Goal: Download file/media

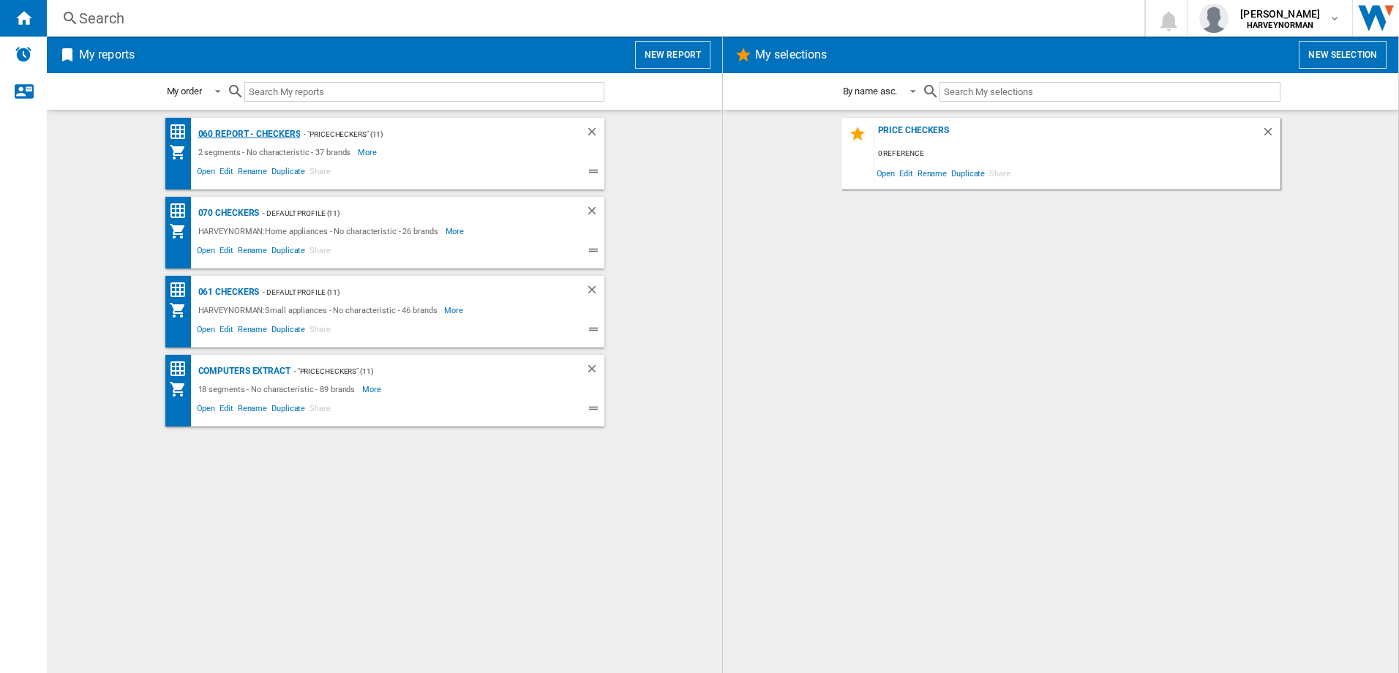
click at [270, 130] on div "060 report - Checkers" at bounding box center [248, 134] width 106 height 18
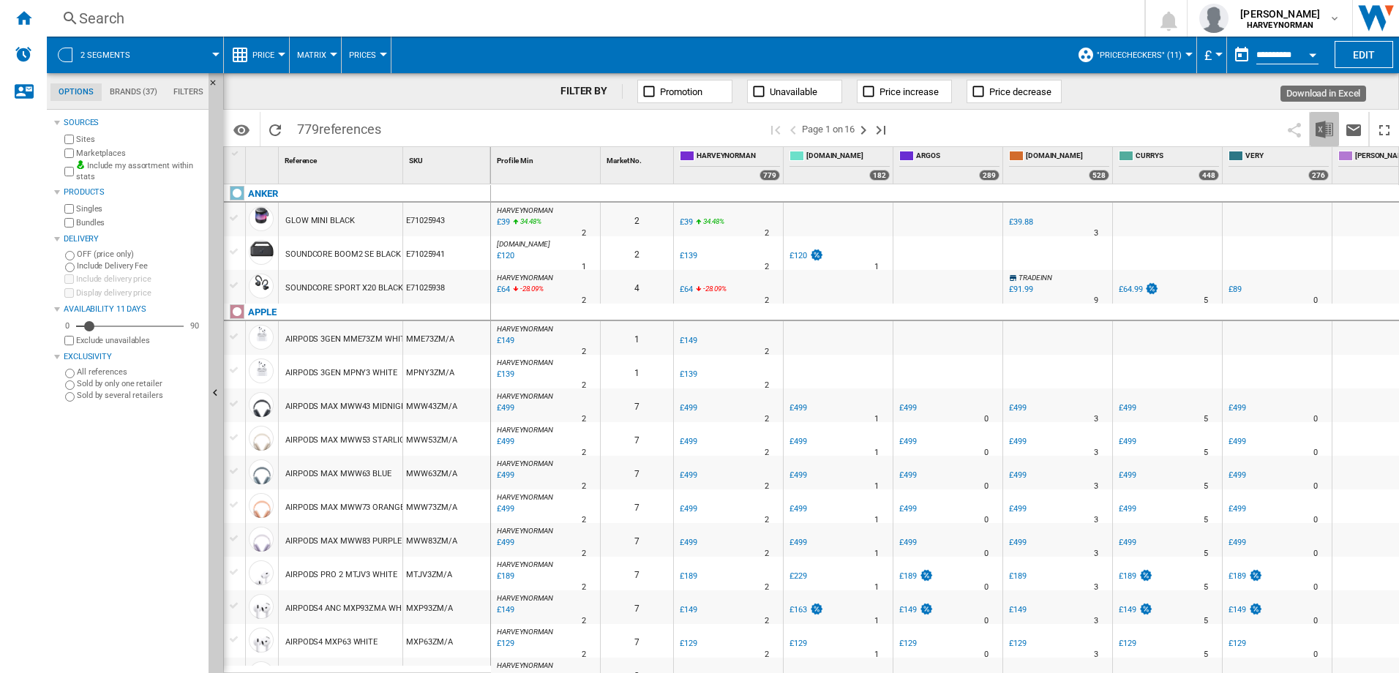
click at [1319, 128] on img "Download in Excel" at bounding box center [1325, 130] width 18 height 18
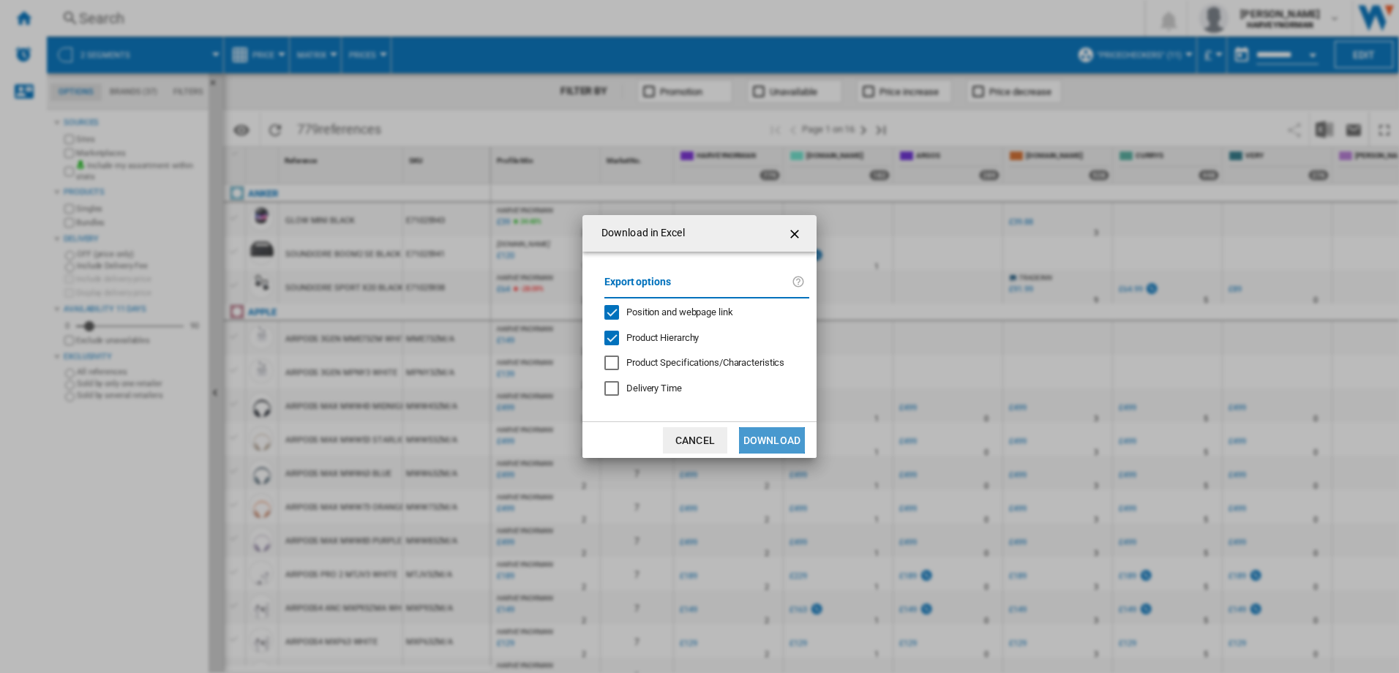
click at [788, 443] on button "Download" at bounding box center [772, 440] width 66 height 26
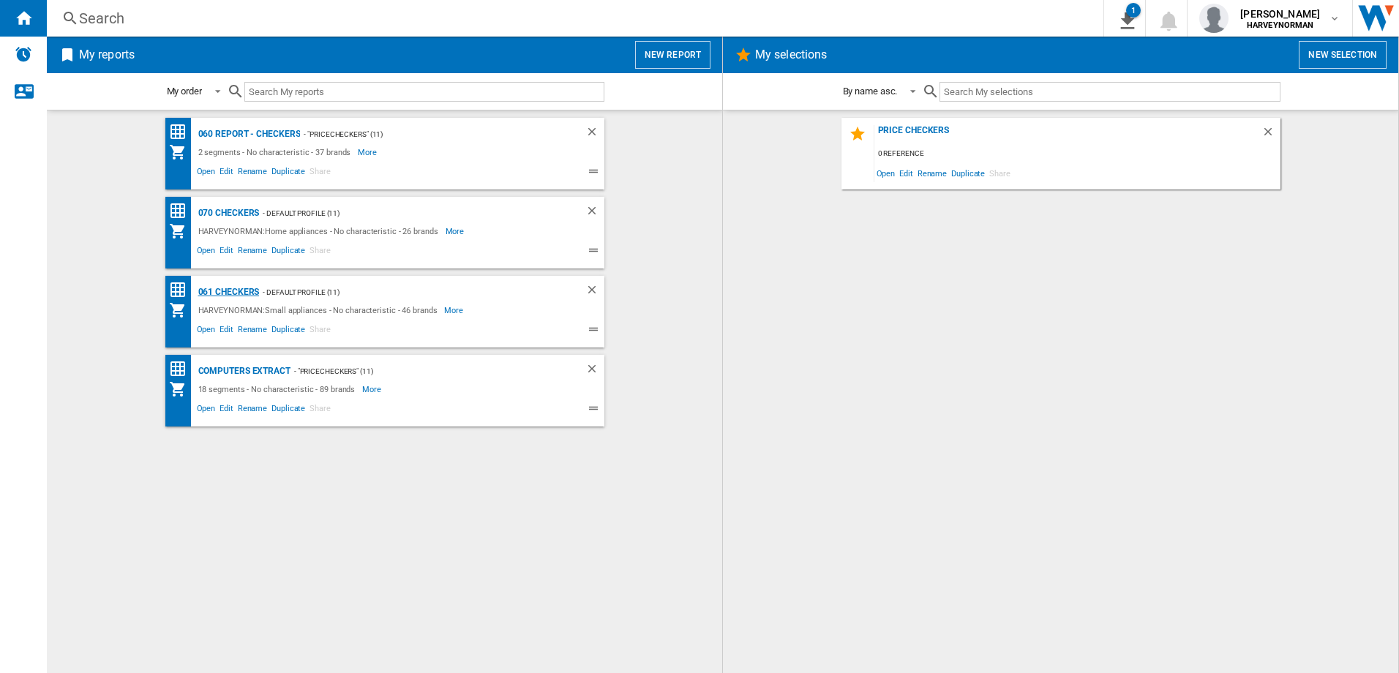
click at [229, 288] on div "061 Checkers" at bounding box center [227, 292] width 65 height 18
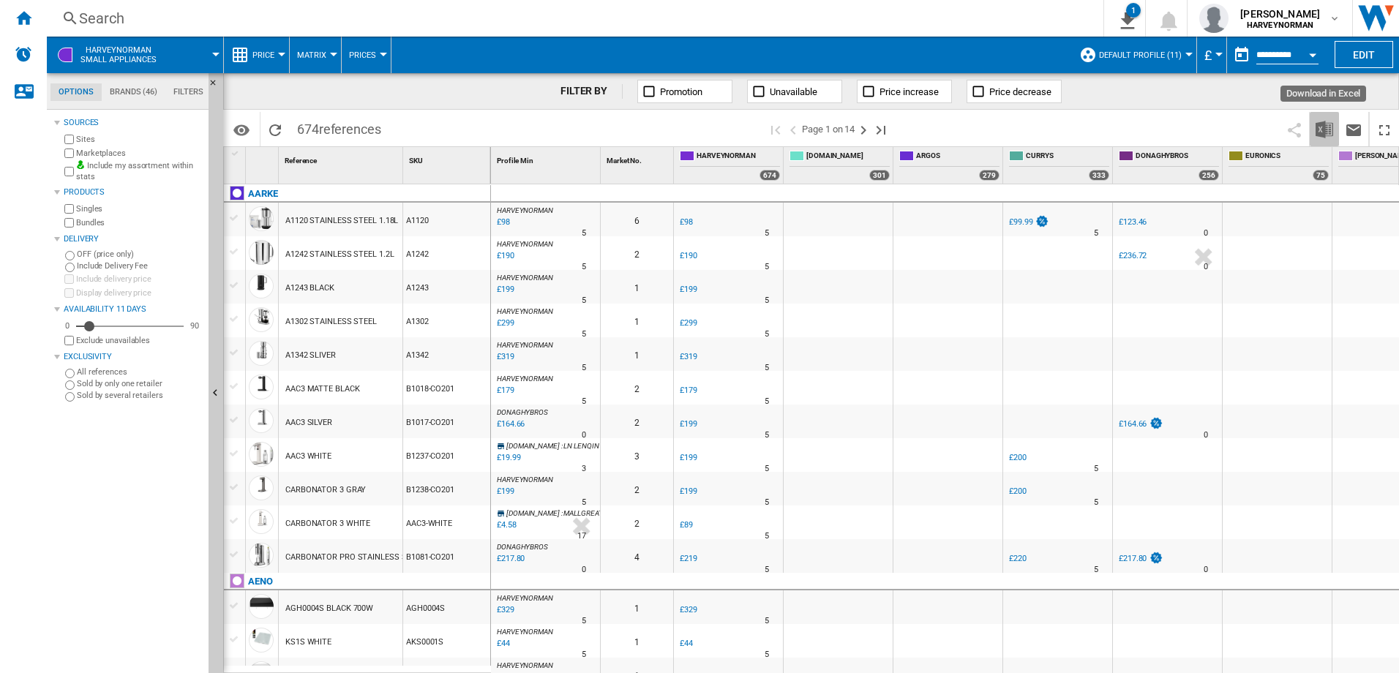
click at [1331, 127] on img "Download in Excel" at bounding box center [1325, 130] width 18 height 18
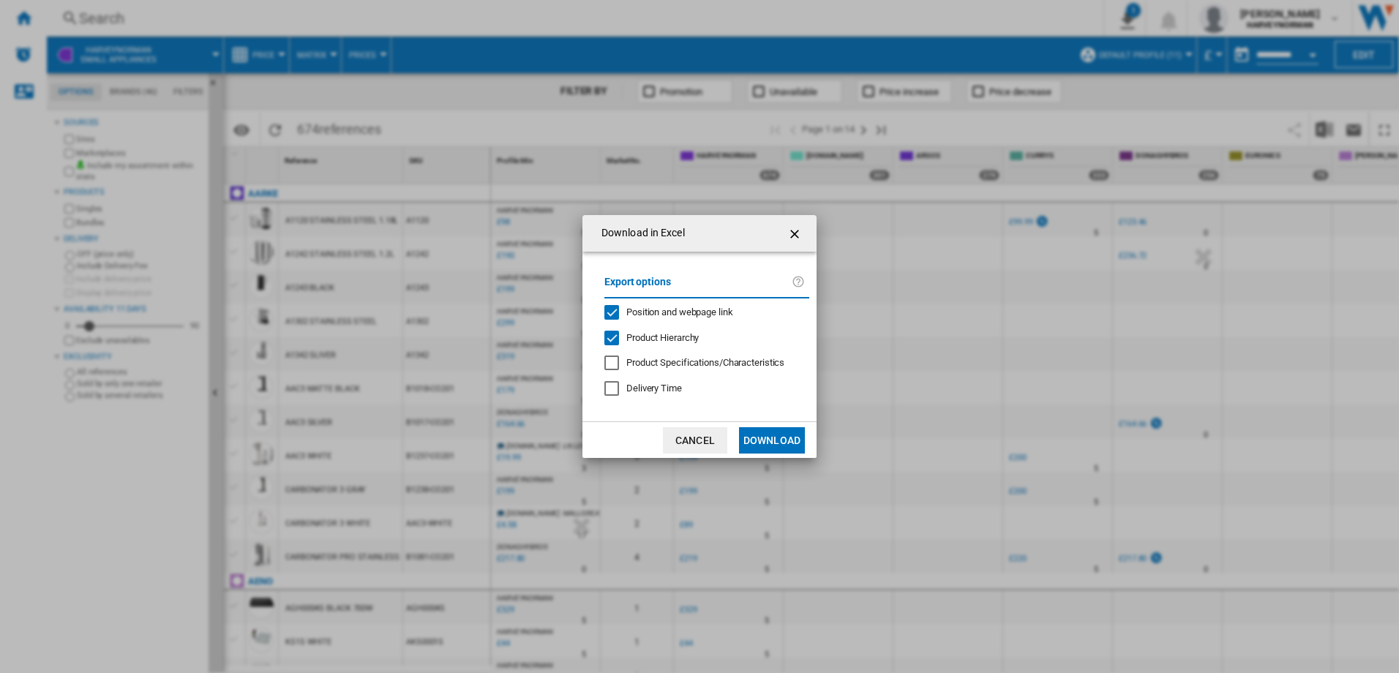
click at [777, 443] on button "Download" at bounding box center [772, 440] width 66 height 26
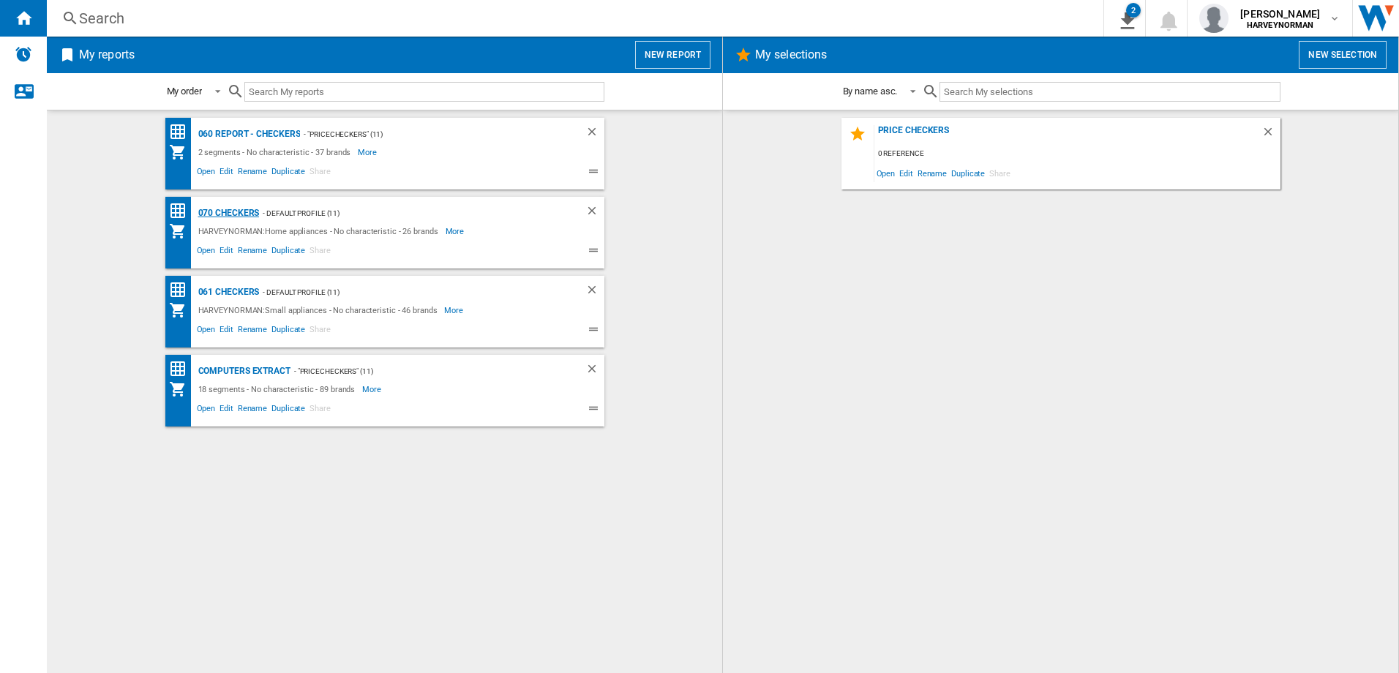
click at [235, 215] on div "070 Checkers" at bounding box center [227, 213] width 65 height 18
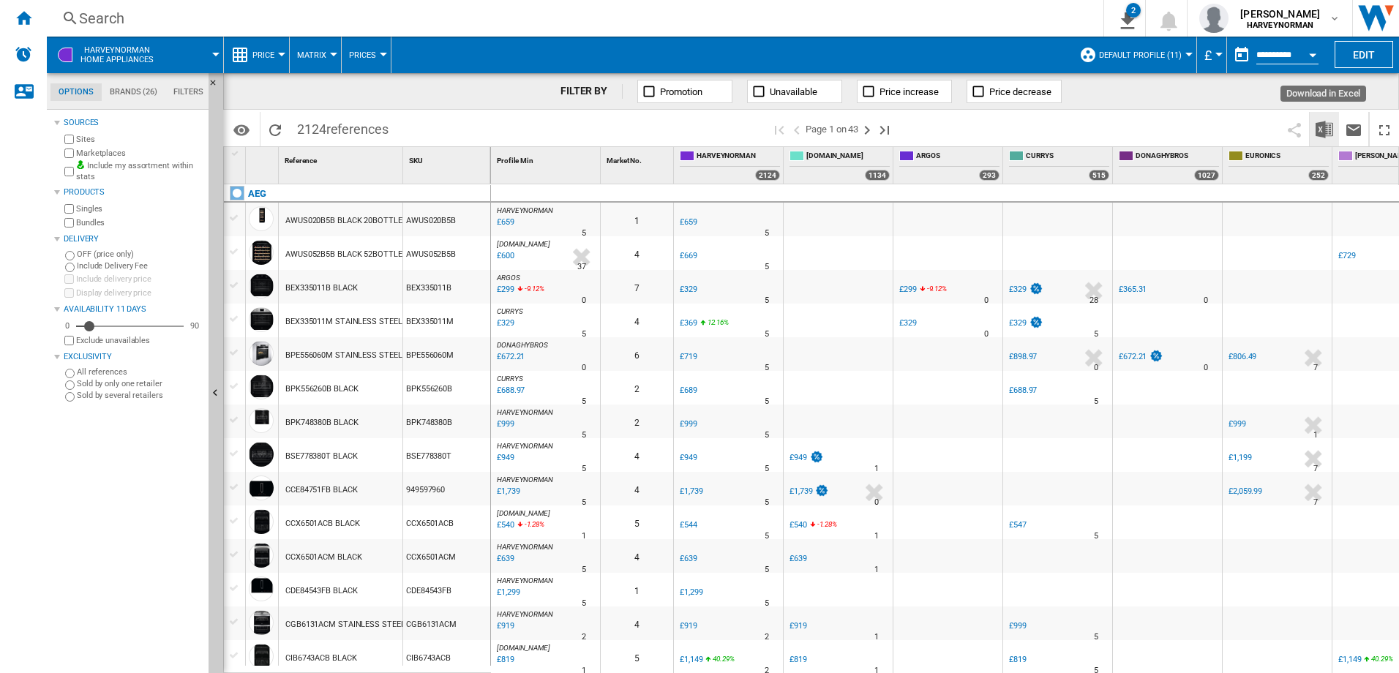
click at [1315, 133] on button "Download in Excel" at bounding box center [1324, 129] width 29 height 34
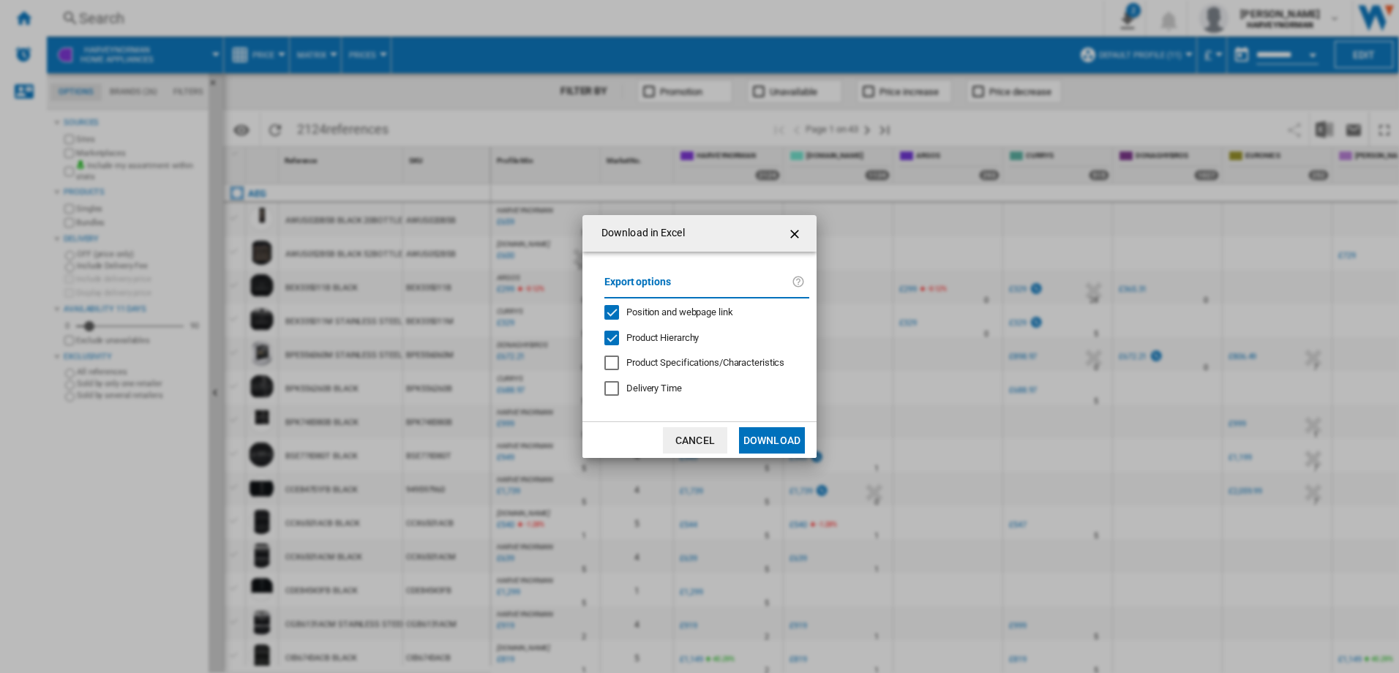
click at [782, 445] on button "Download" at bounding box center [772, 440] width 66 height 26
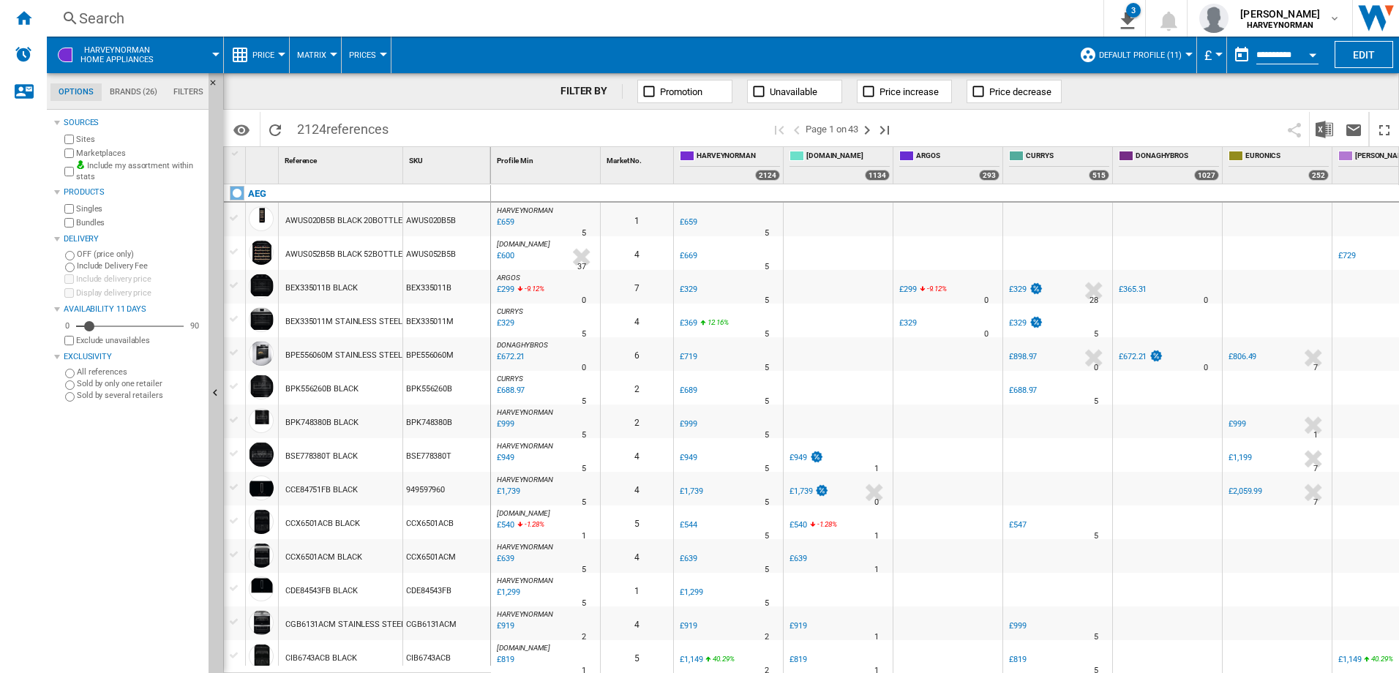
click at [897, 23] on div "Search" at bounding box center [572, 18] width 986 height 20
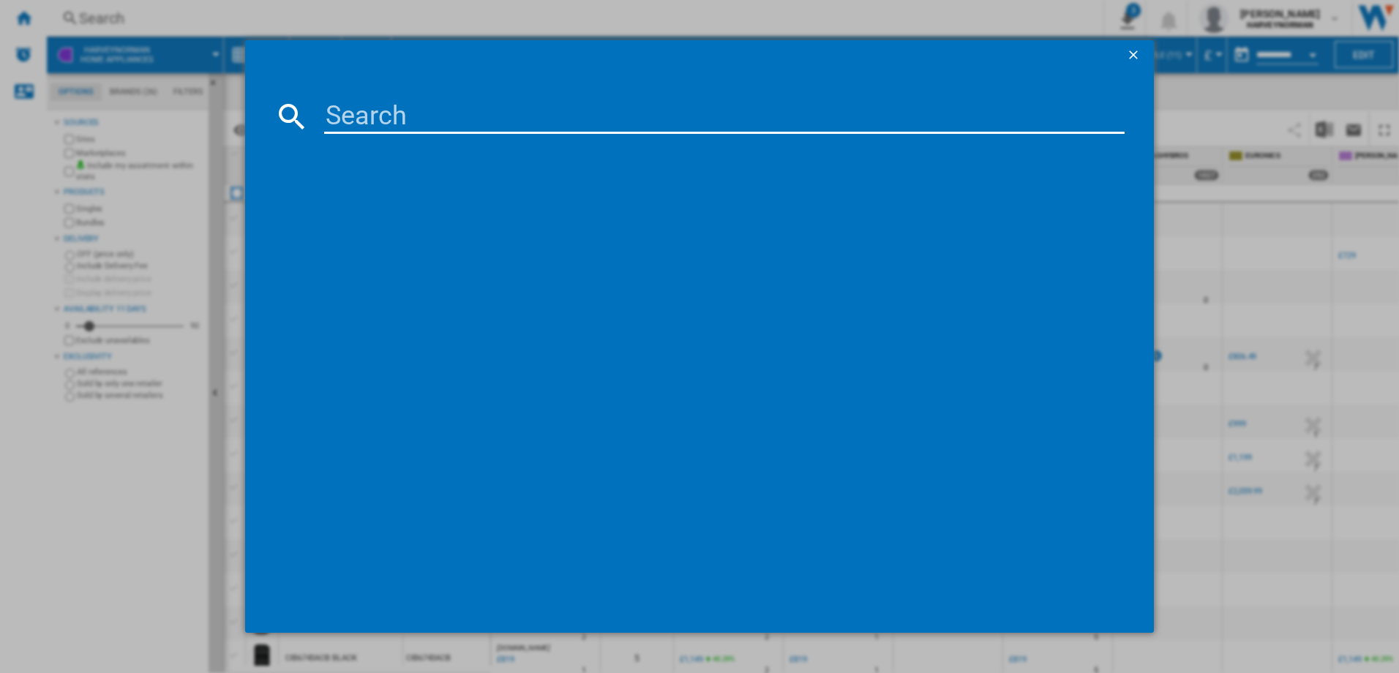
click at [1128, 53] on ng-md-icon "getI18NText('BUTTONS.CLOSE_DIALOG')" at bounding box center [1135, 57] width 18 height 18
